Goal: Navigation & Orientation: Find specific page/section

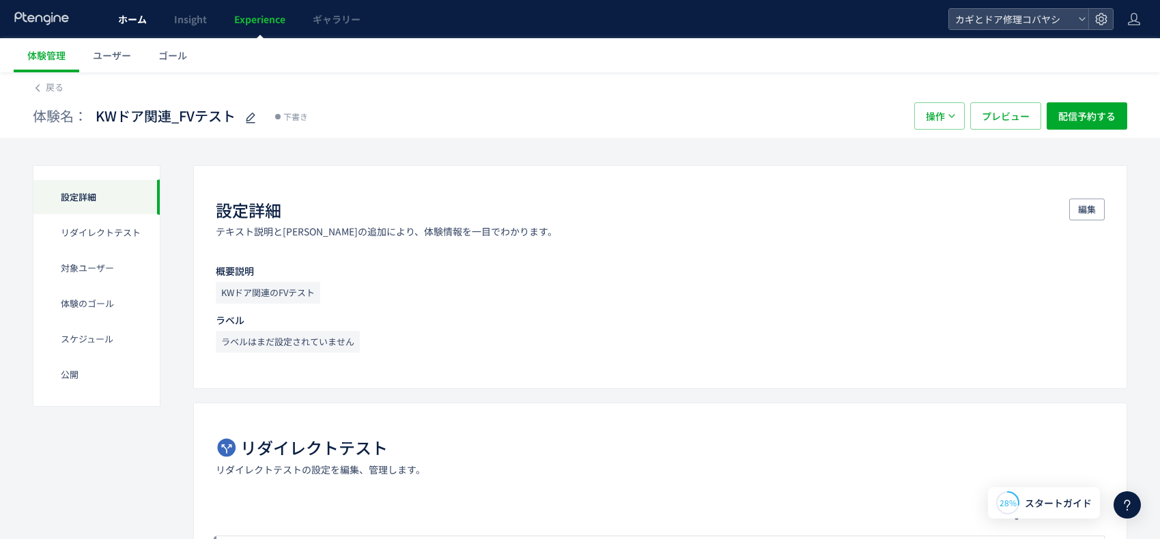
click at [138, 21] on span "ホーム" at bounding box center [132, 19] width 29 height 14
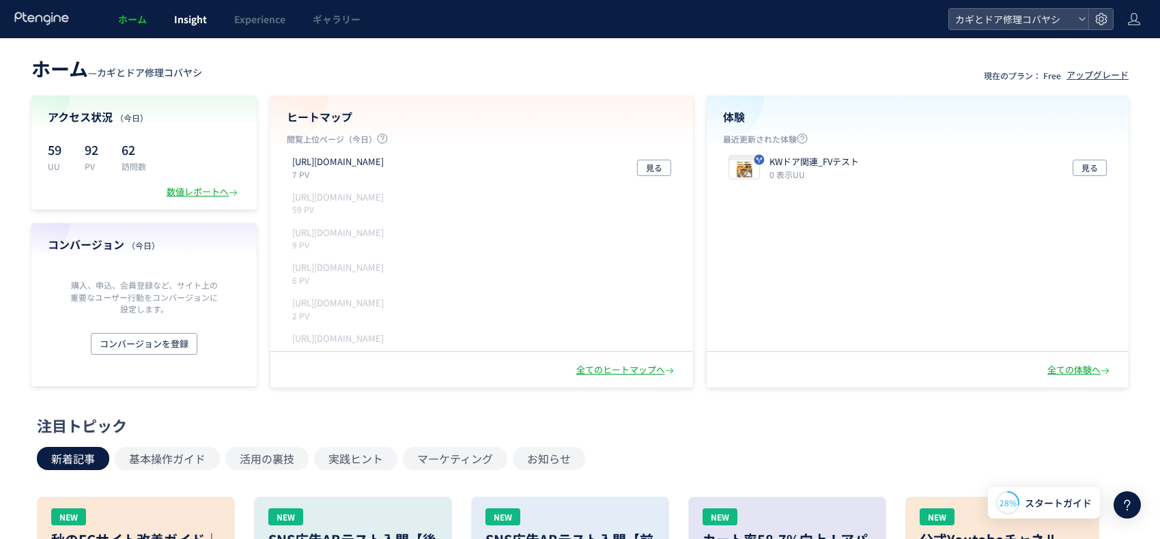
click at [186, 14] on span "Insight" at bounding box center [190, 19] width 33 height 14
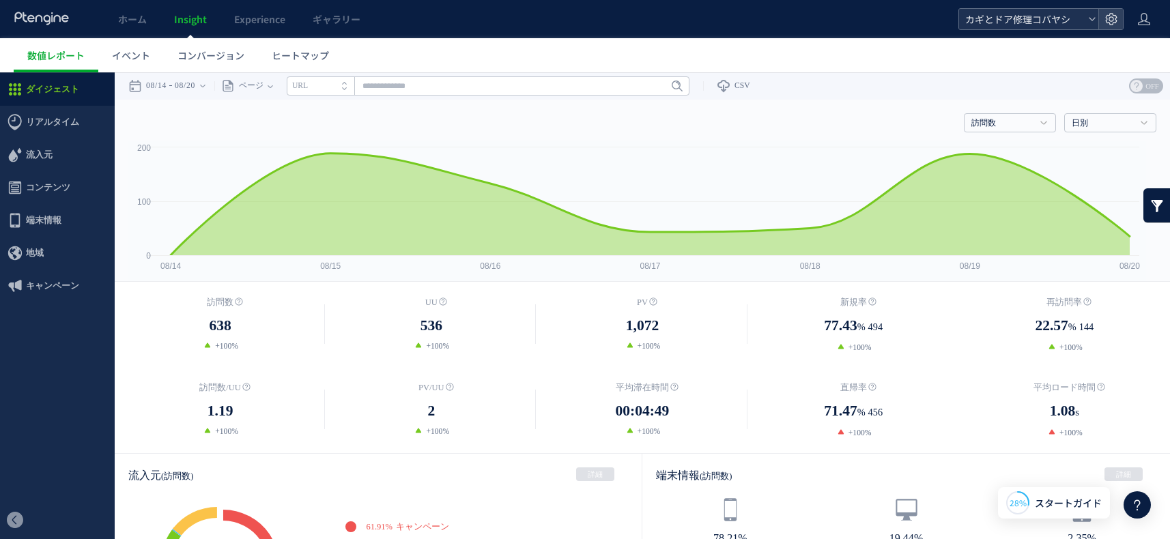
click at [1018, 20] on span "カギとドア修理コバヤシ" at bounding box center [1022, 19] width 122 height 20
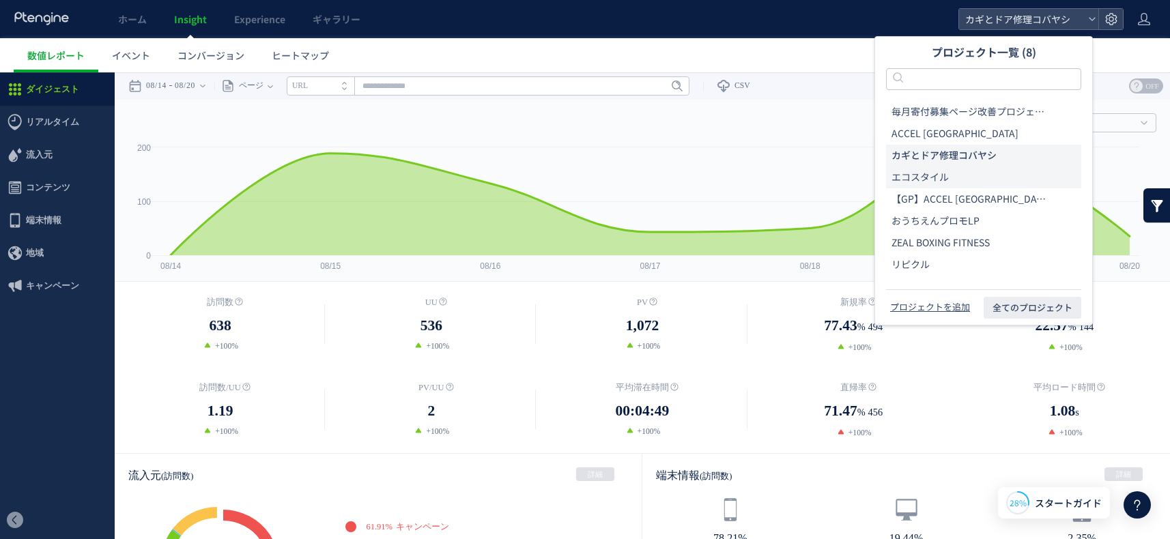
click at [917, 179] on span "エコスタイル" at bounding box center [920, 178] width 57 height 14
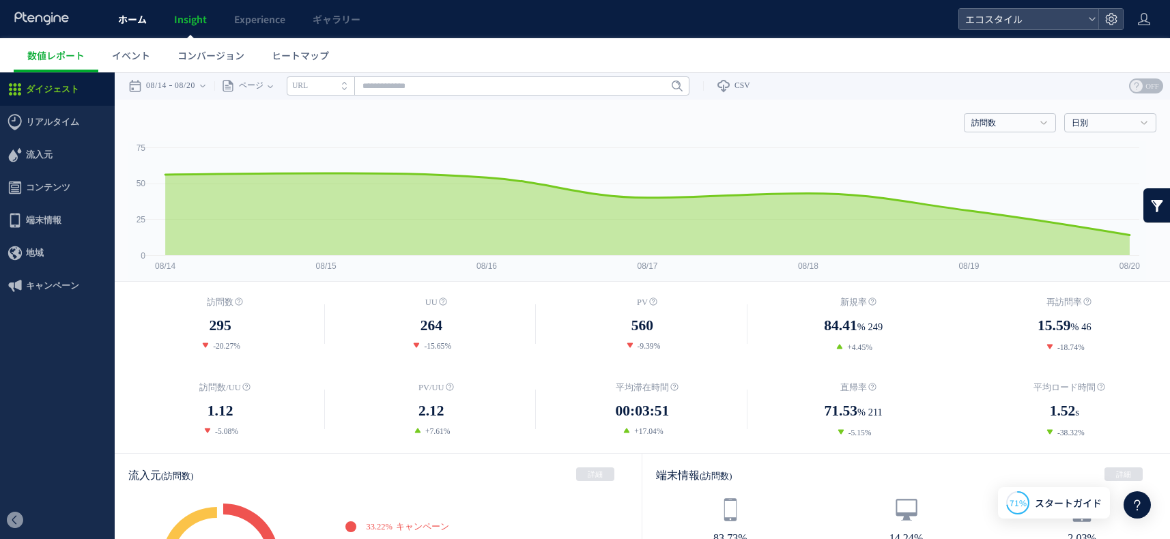
click at [126, 27] on link "ホーム" at bounding box center [132, 19] width 56 height 38
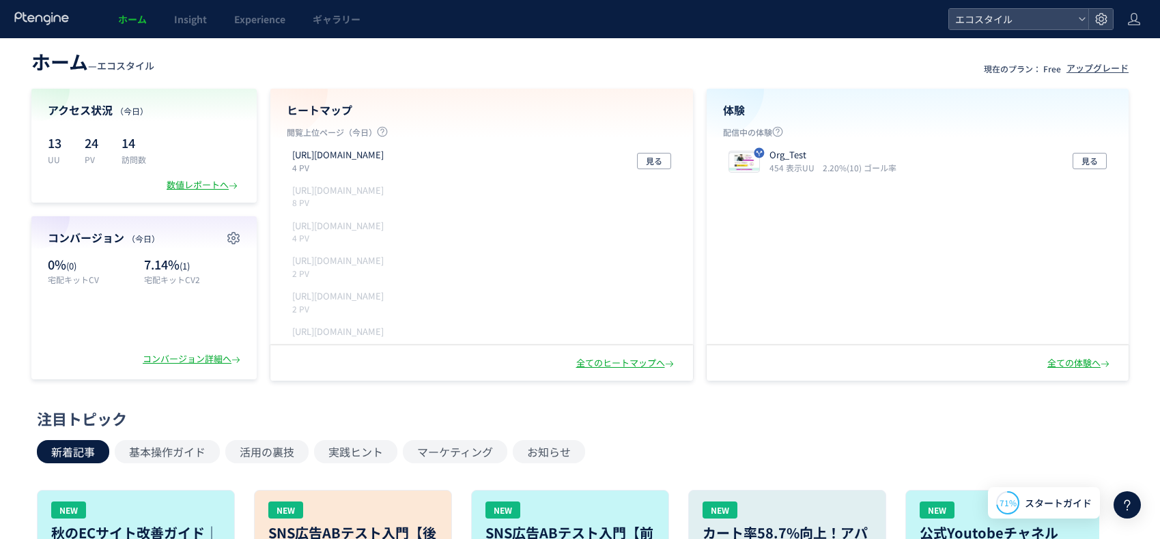
scroll to position [22, 0]
